Goal: Task Accomplishment & Management: Manage account settings

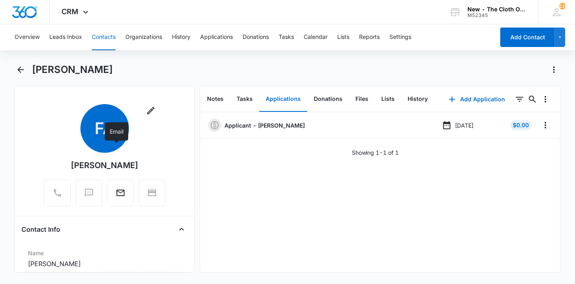
scroll to position [135, 0]
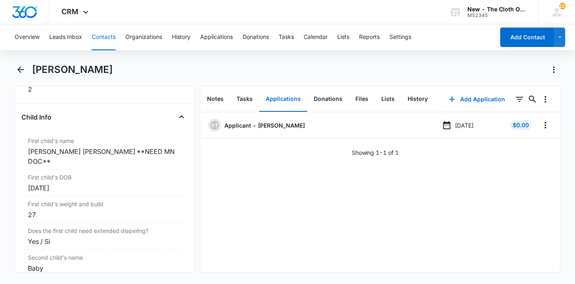
scroll to position [989, 0]
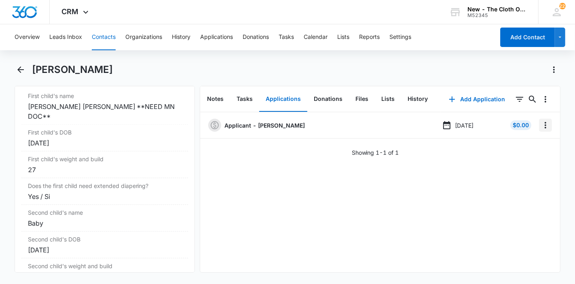
click at [541, 123] on icon "Overflow Menu" at bounding box center [546, 125] width 10 height 10
click at [516, 145] on div "Edit" at bounding box center [517, 148] width 17 height 6
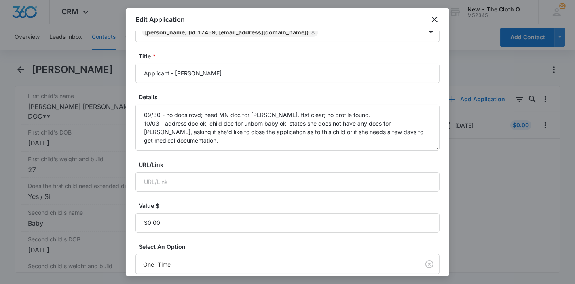
scroll to position [45, 0]
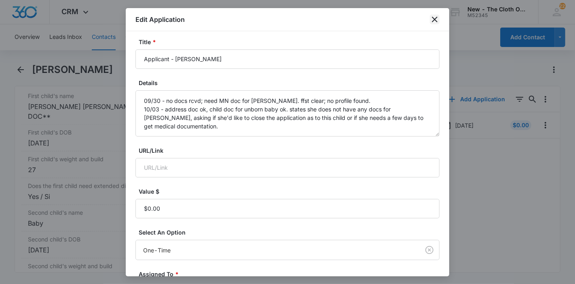
click at [432, 17] on icon "close" at bounding box center [435, 20] width 10 height 10
